Goal: Transaction & Acquisition: Subscribe to service/newsletter

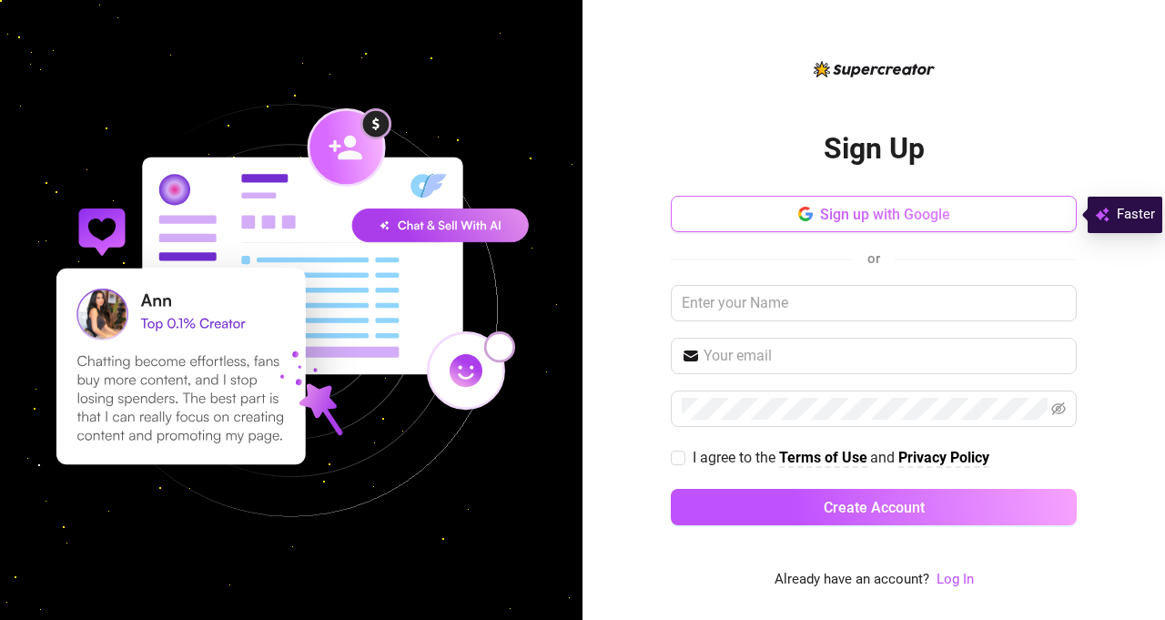
click at [812, 218] on icon "button" at bounding box center [805, 214] width 15 height 15
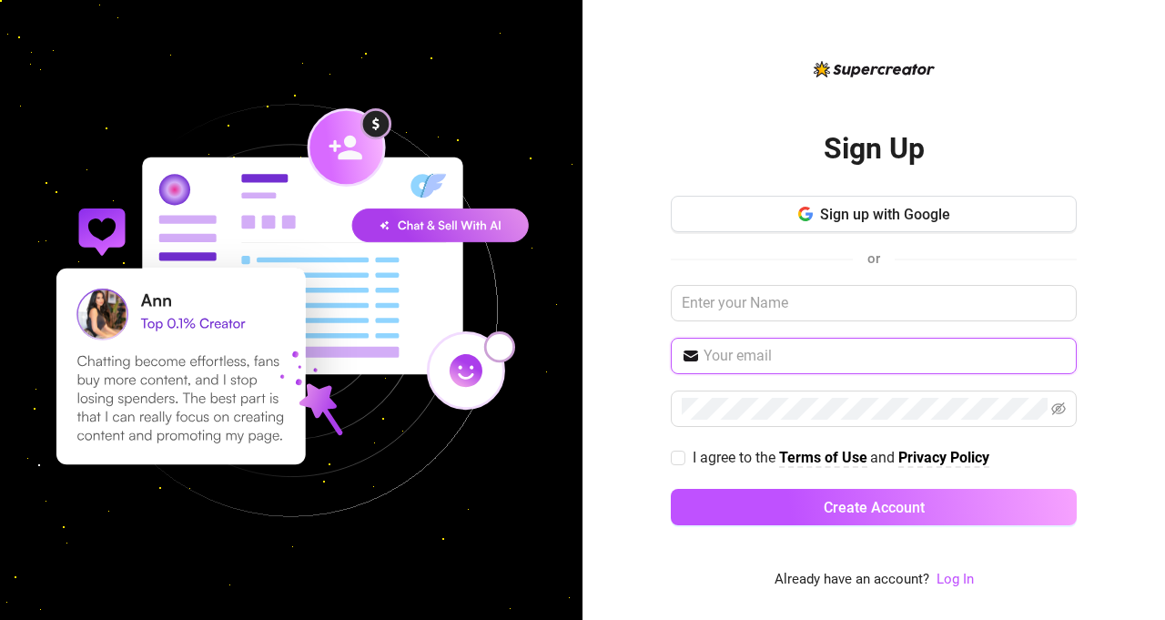
drag, startPoint x: 894, startPoint y: 354, endPoint x: 894, endPoint y: 332, distance: 21.8
click at [882, 365] on input "text" at bounding box center [884, 356] width 362 height 22
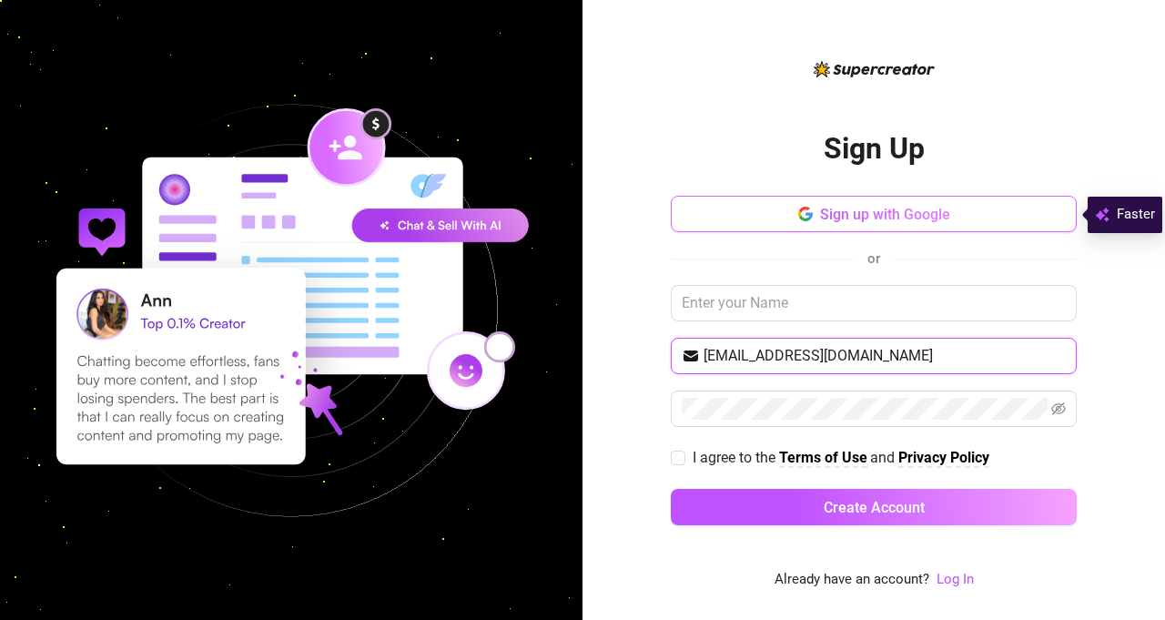
type input "[EMAIL_ADDRESS][DOMAIN_NAME]"
click at [914, 214] on span "Sign up with Google" at bounding box center [885, 214] width 130 height 17
